Goal: Task Accomplishment & Management: Use online tool/utility

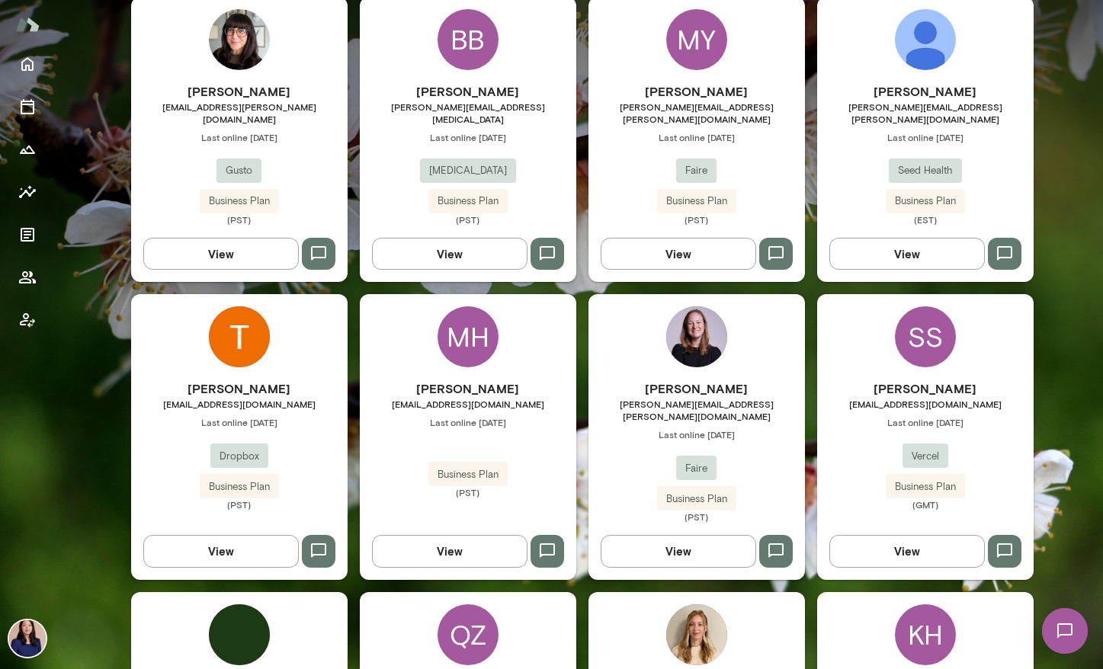
scroll to position [469, 0]
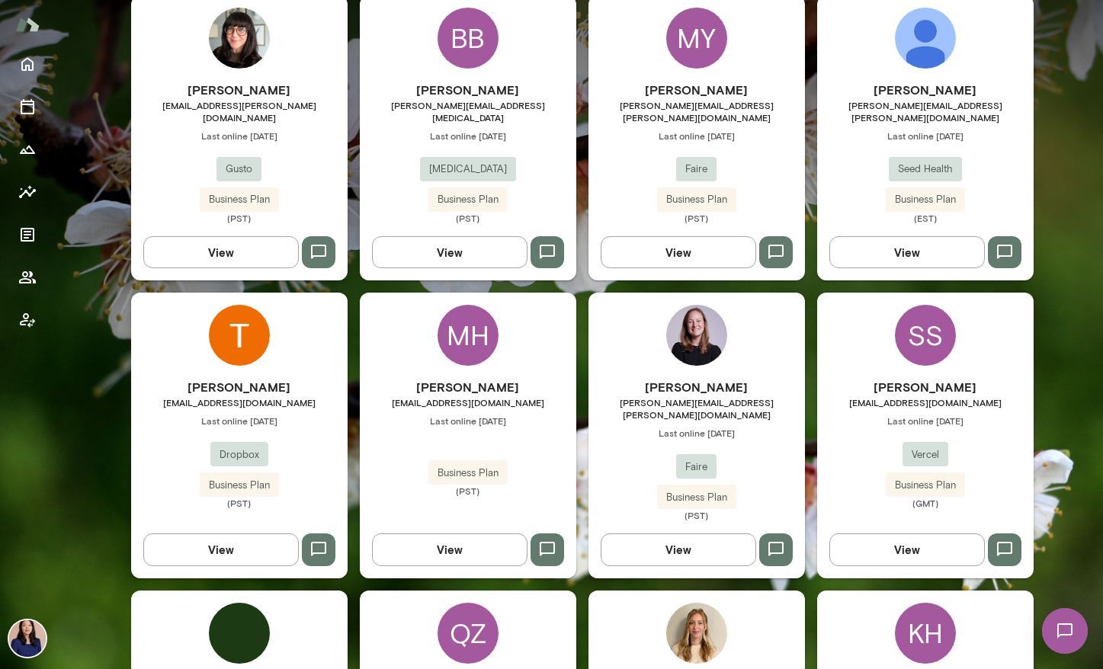
click at [918, 48] on img at bounding box center [925, 38] width 61 height 61
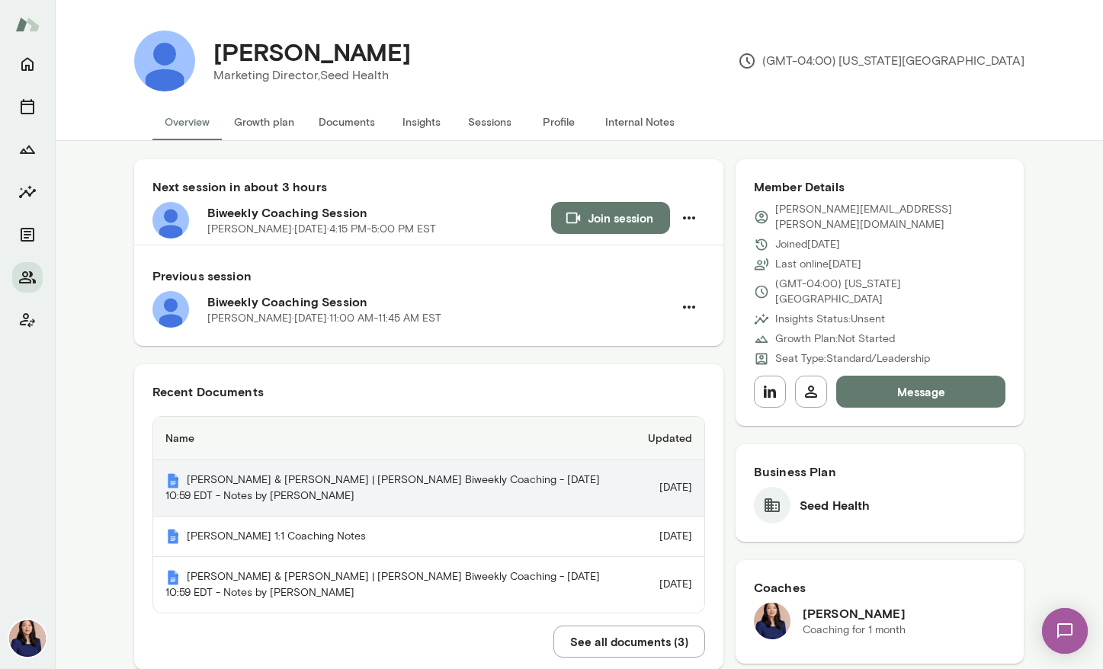
click at [681, 485] on td "[DATE]" at bounding box center [670, 488] width 69 height 56
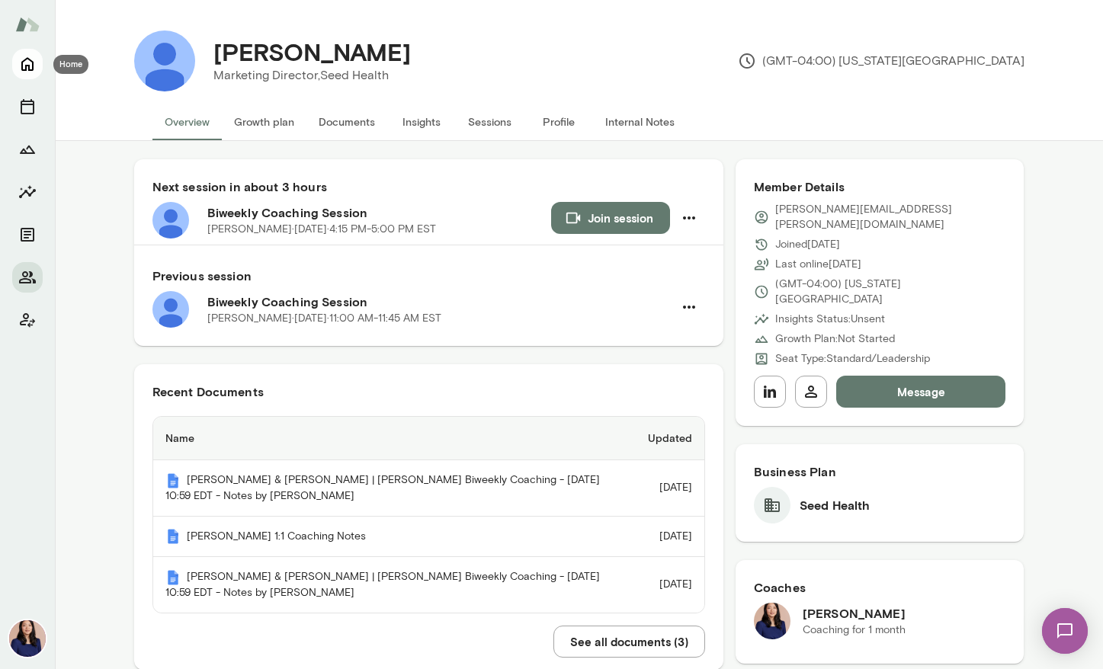
click at [26, 62] on icon "Home" at bounding box center [27, 64] width 18 height 18
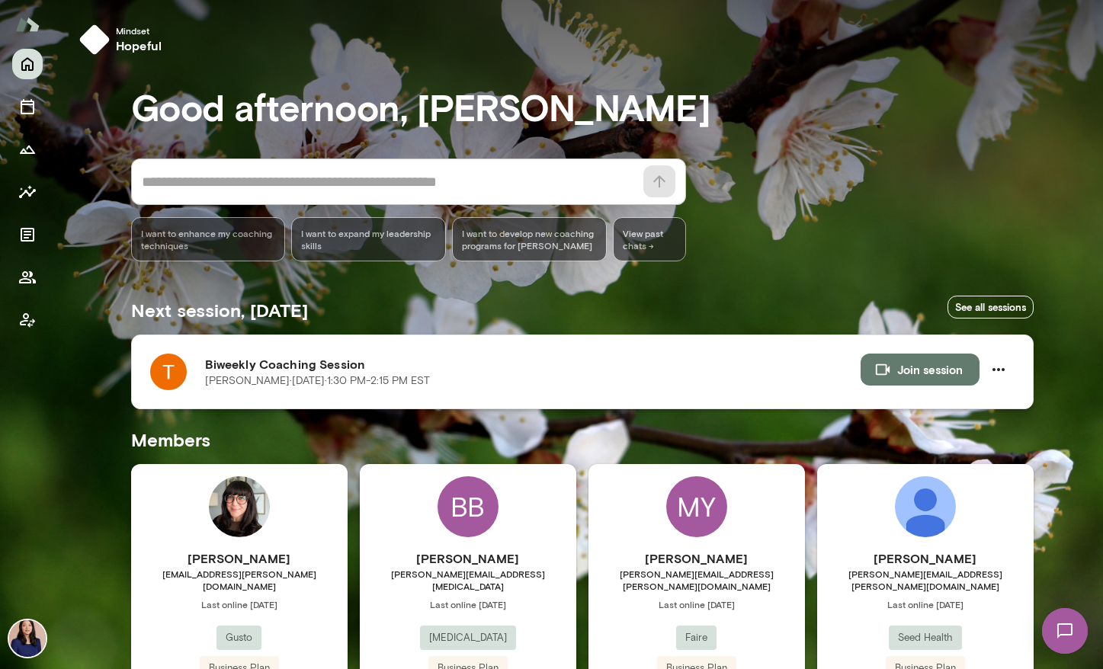
click at [155, 365] on img at bounding box center [168, 372] width 37 height 37
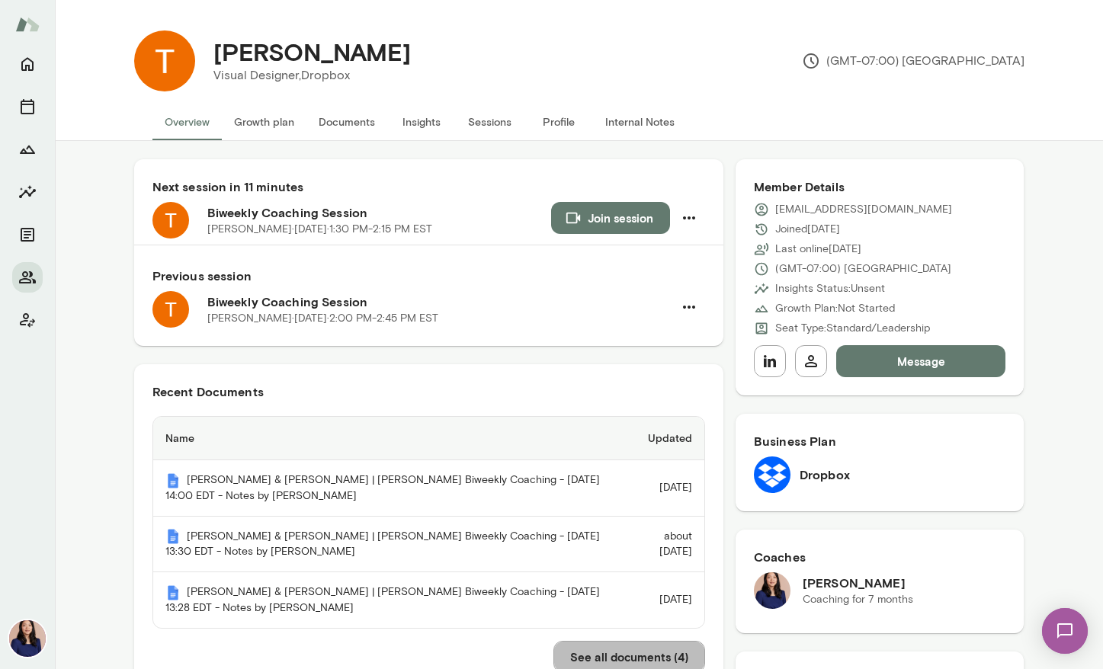
click at [562, 649] on button "See all documents ( 4 )" at bounding box center [629, 657] width 152 height 32
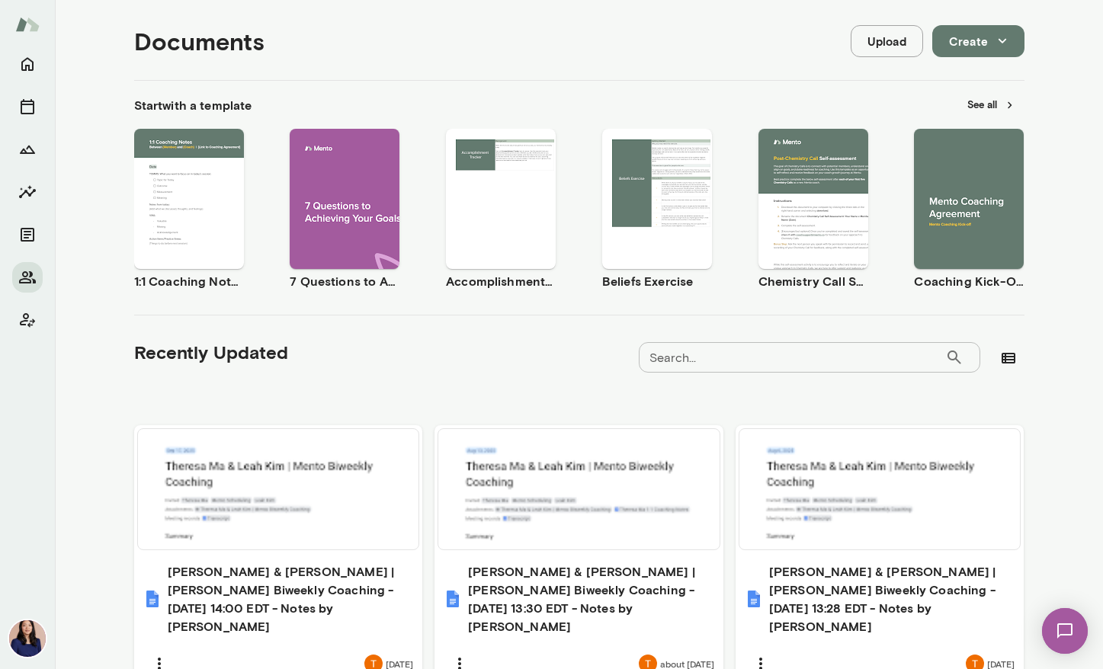
scroll to position [445, 0]
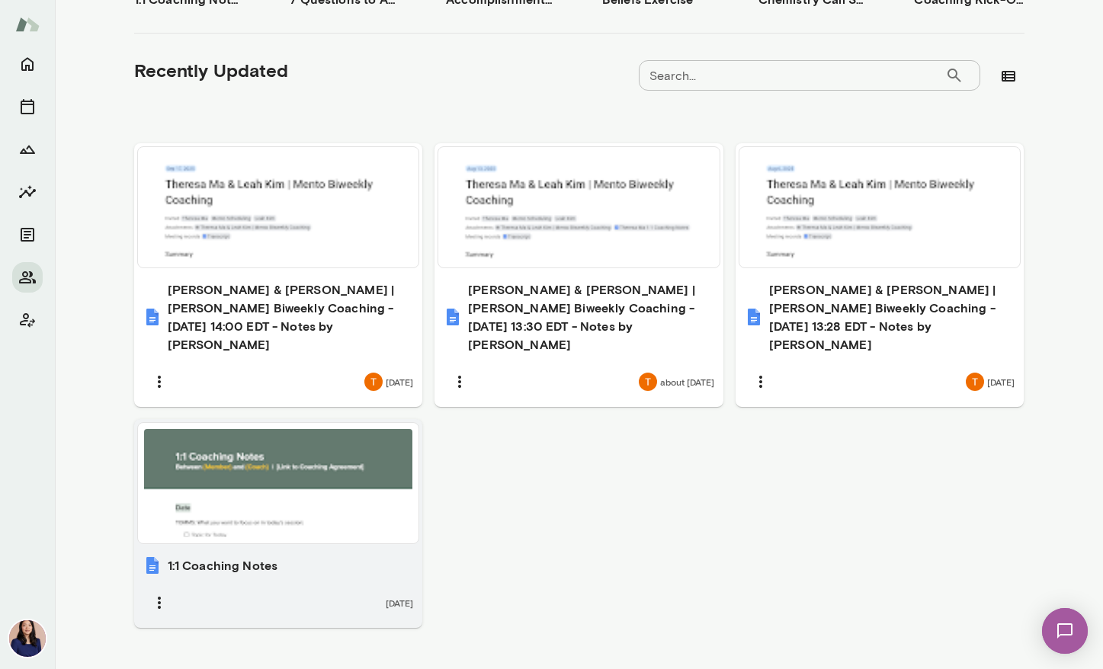
click at [332, 455] on div at bounding box center [278, 483] width 269 height 108
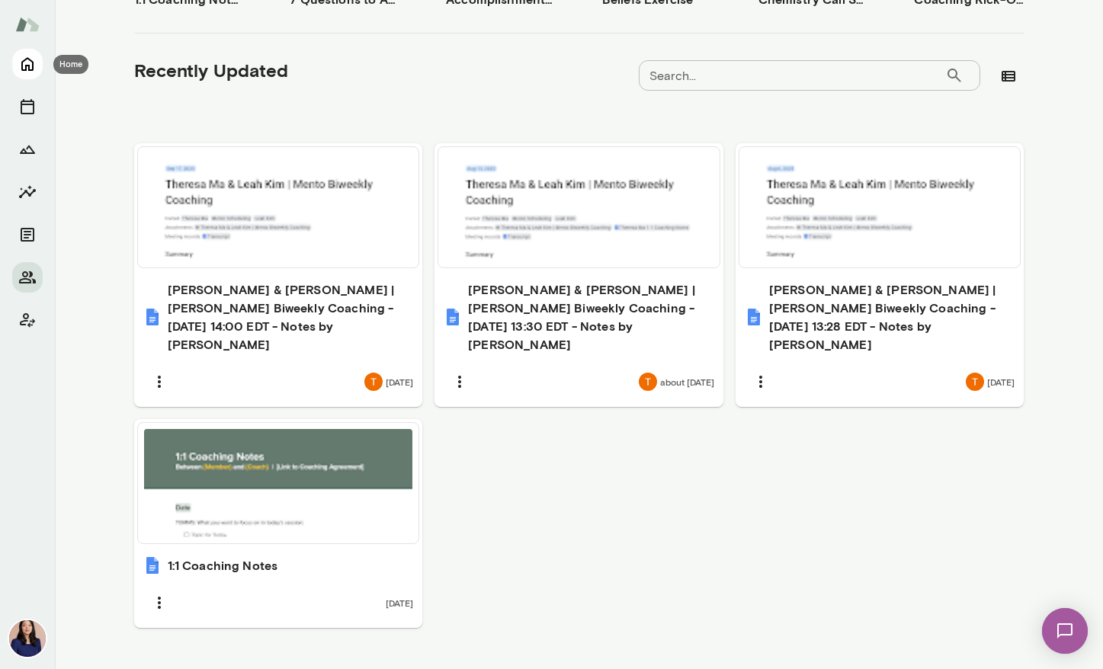
click at [33, 68] on icon "Home" at bounding box center [27, 65] width 12 height 14
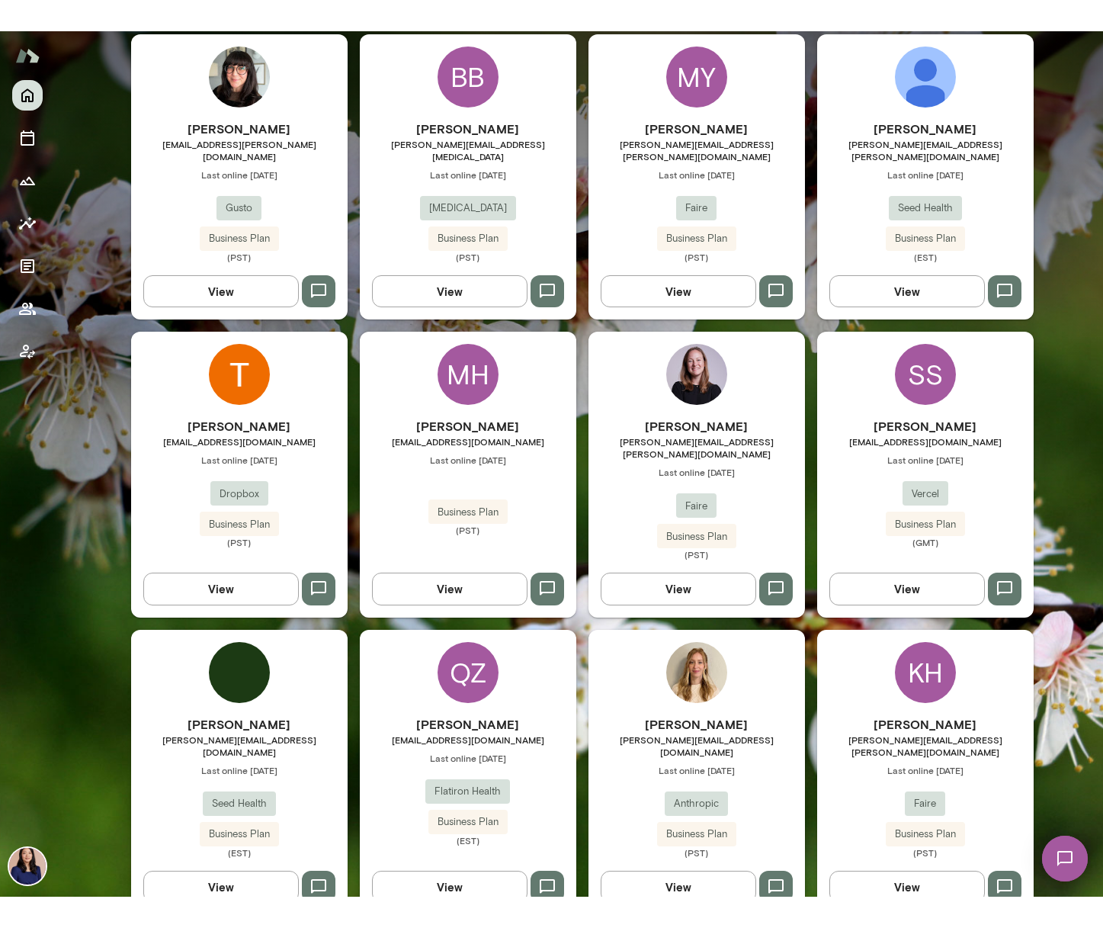
scroll to position [460, 0]
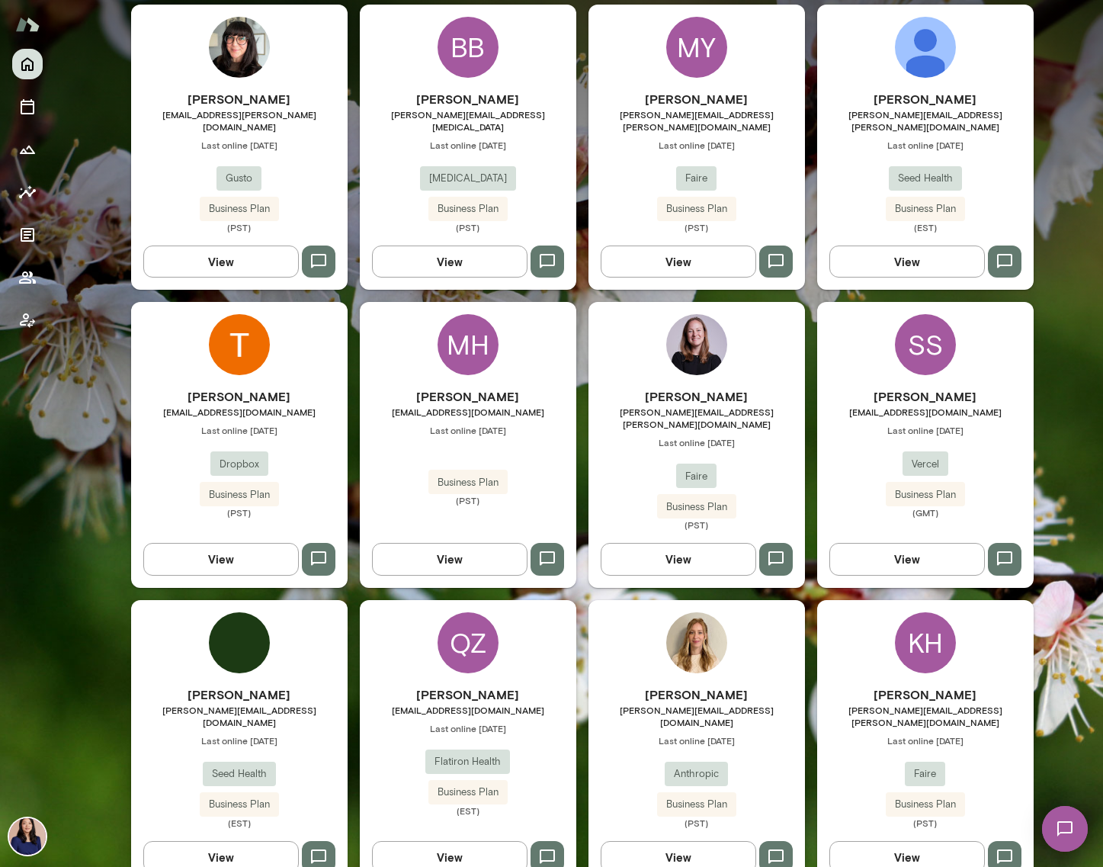
click at [1050, 668] on div "Mindset hopeful Good afternoon, [PERSON_NAME] * ​ ​ I want to enhance my coachi…" at bounding box center [579, 221] width 1048 height 1363
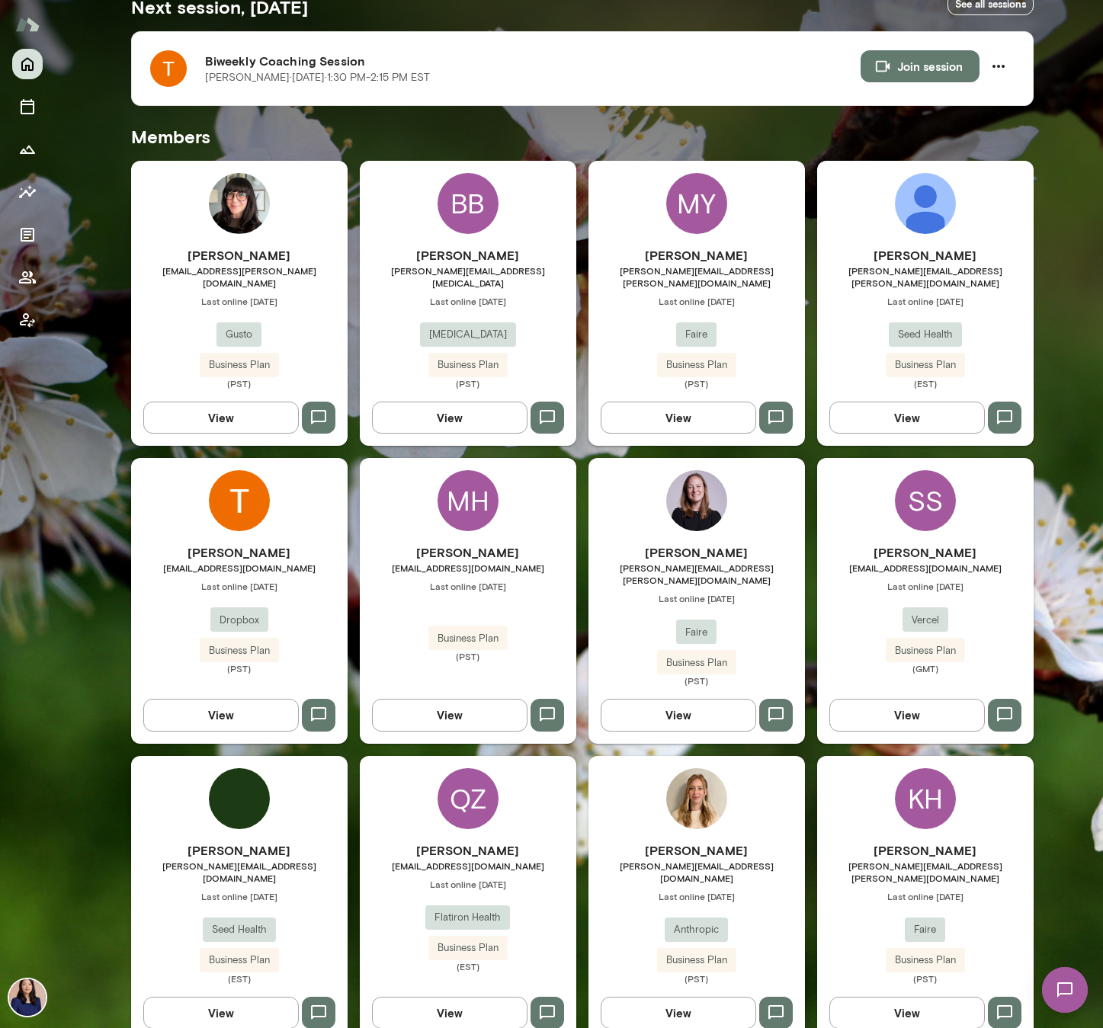
scroll to position [298, 0]
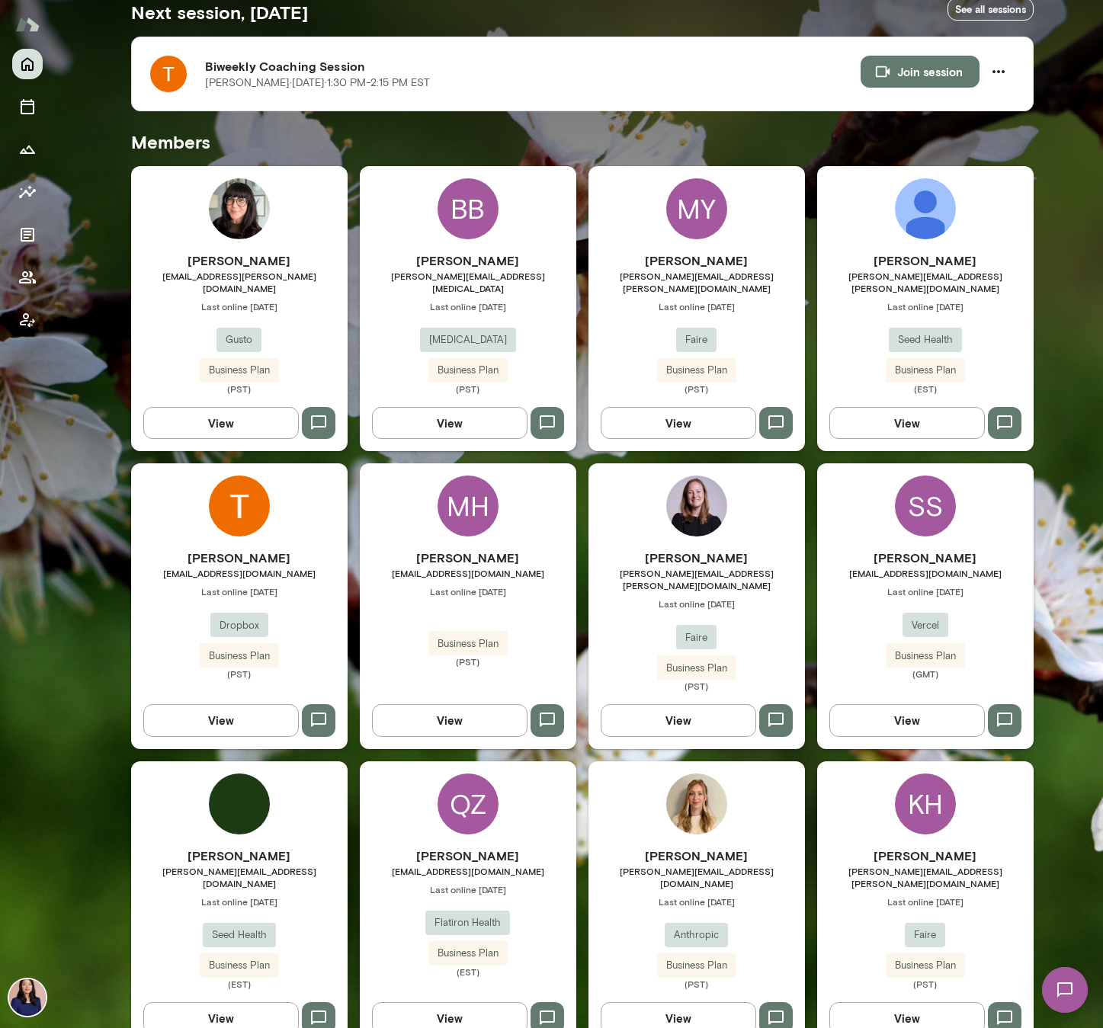
click at [1040, 668] on div "Mindset hopeful Good afternoon, [PERSON_NAME] * ​ ​ I want to enhance my coachi…" at bounding box center [579, 383] width 1048 height 1363
click at [899, 69] on button "Join session" at bounding box center [919, 72] width 119 height 32
